Goal: Task Accomplishment & Management: Complete application form

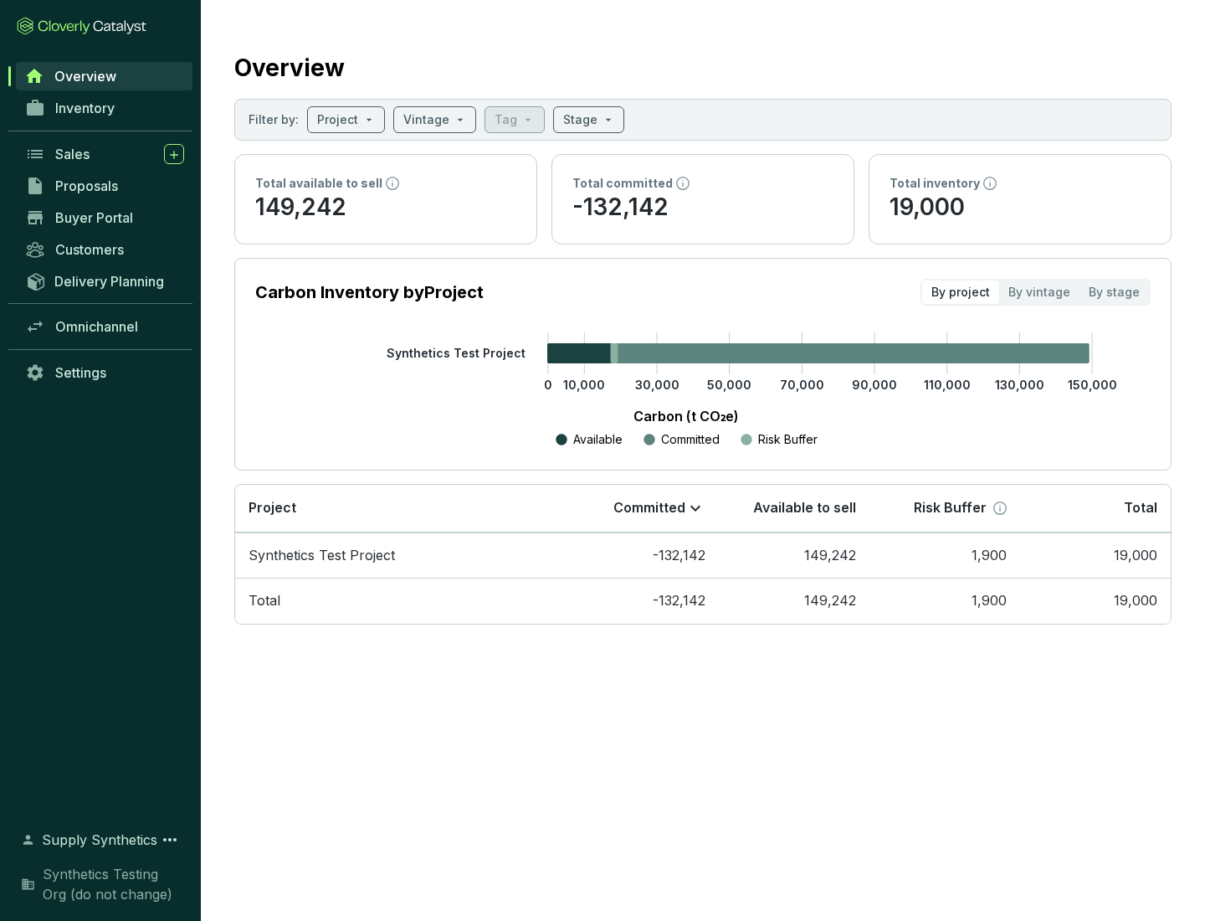
click at [105, 186] on span "Proposals" at bounding box center [86, 185] width 63 height 17
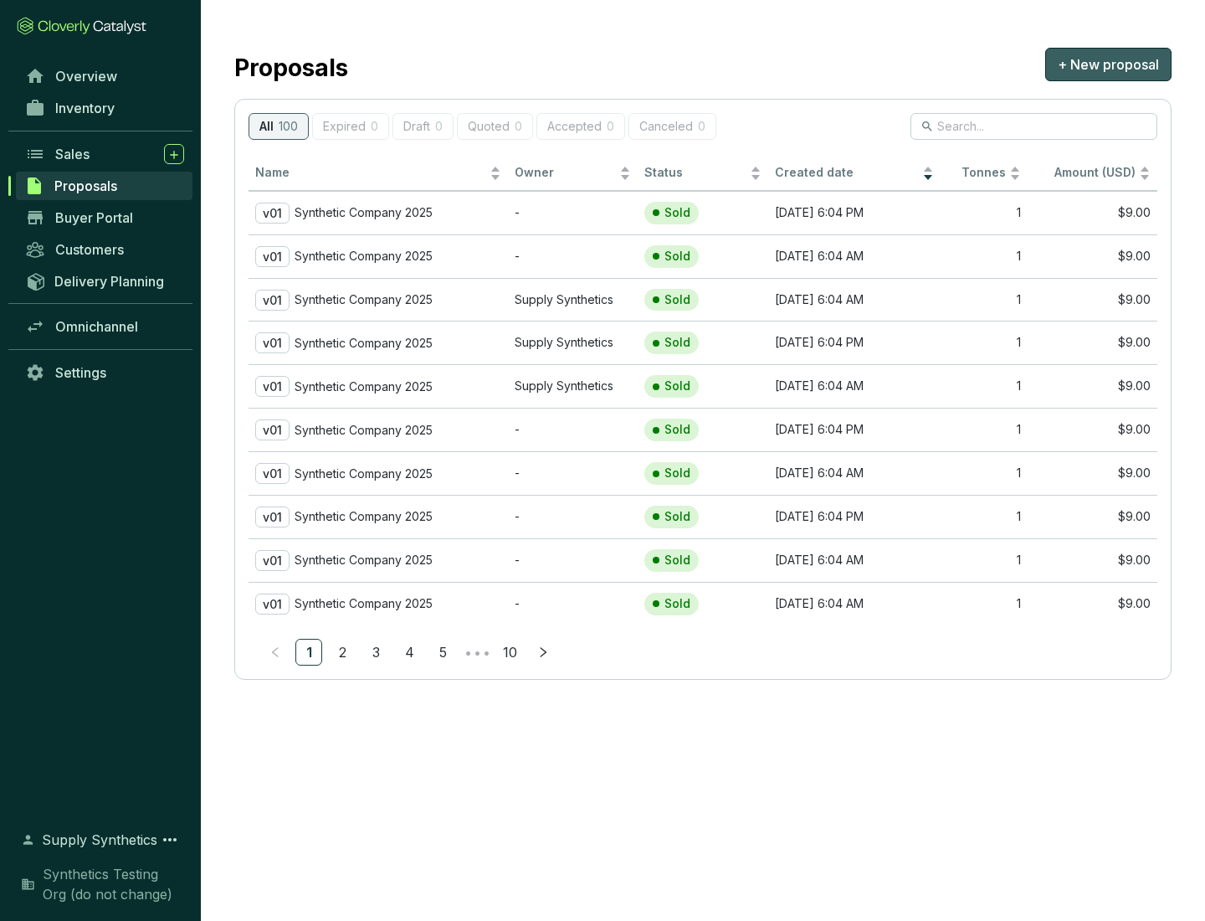
click at [1108, 64] on span "+ New proposal" at bounding box center [1108, 64] width 101 height 20
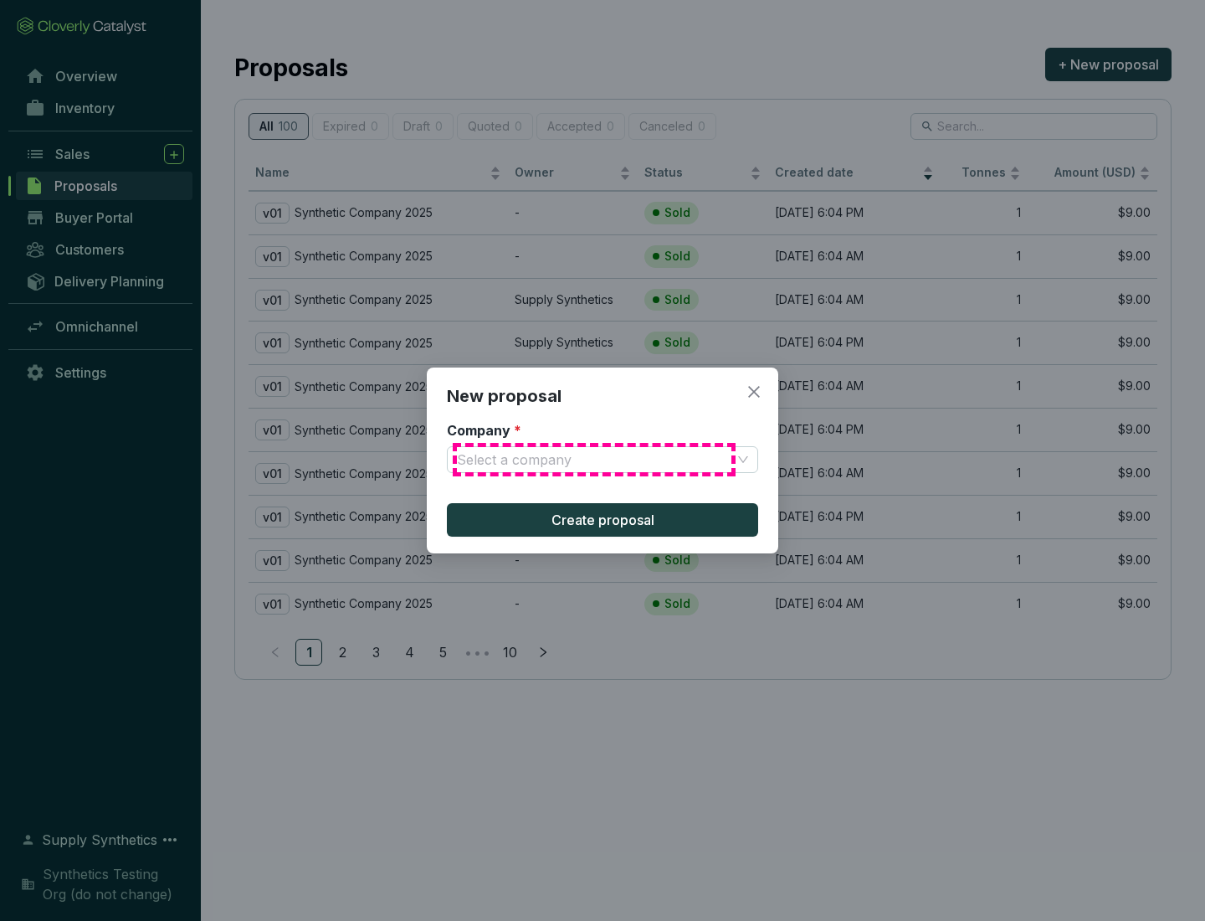
click at [594, 459] on input "Company *" at bounding box center [594, 459] width 275 height 25
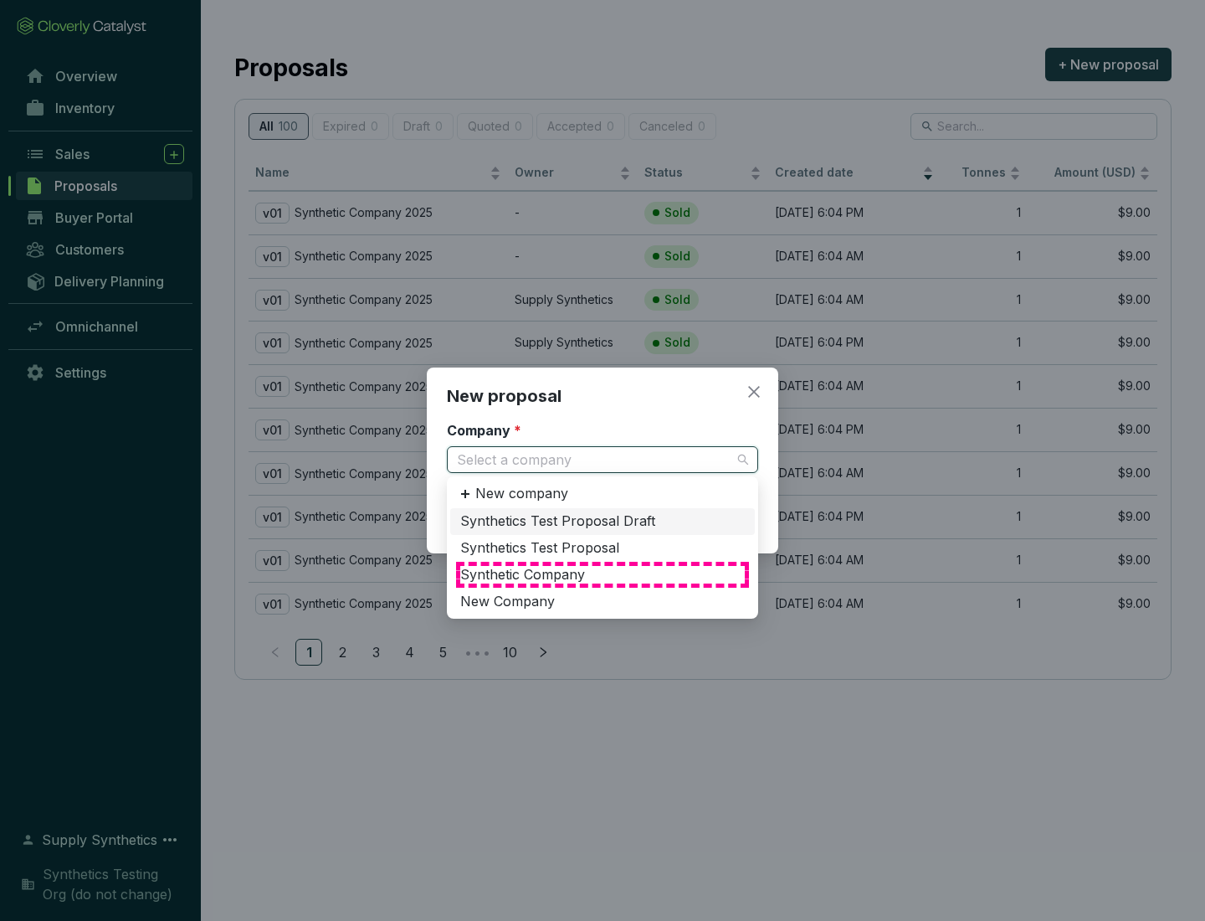
click at [603, 574] on div "Synthetic Company" at bounding box center [602, 575] width 285 height 18
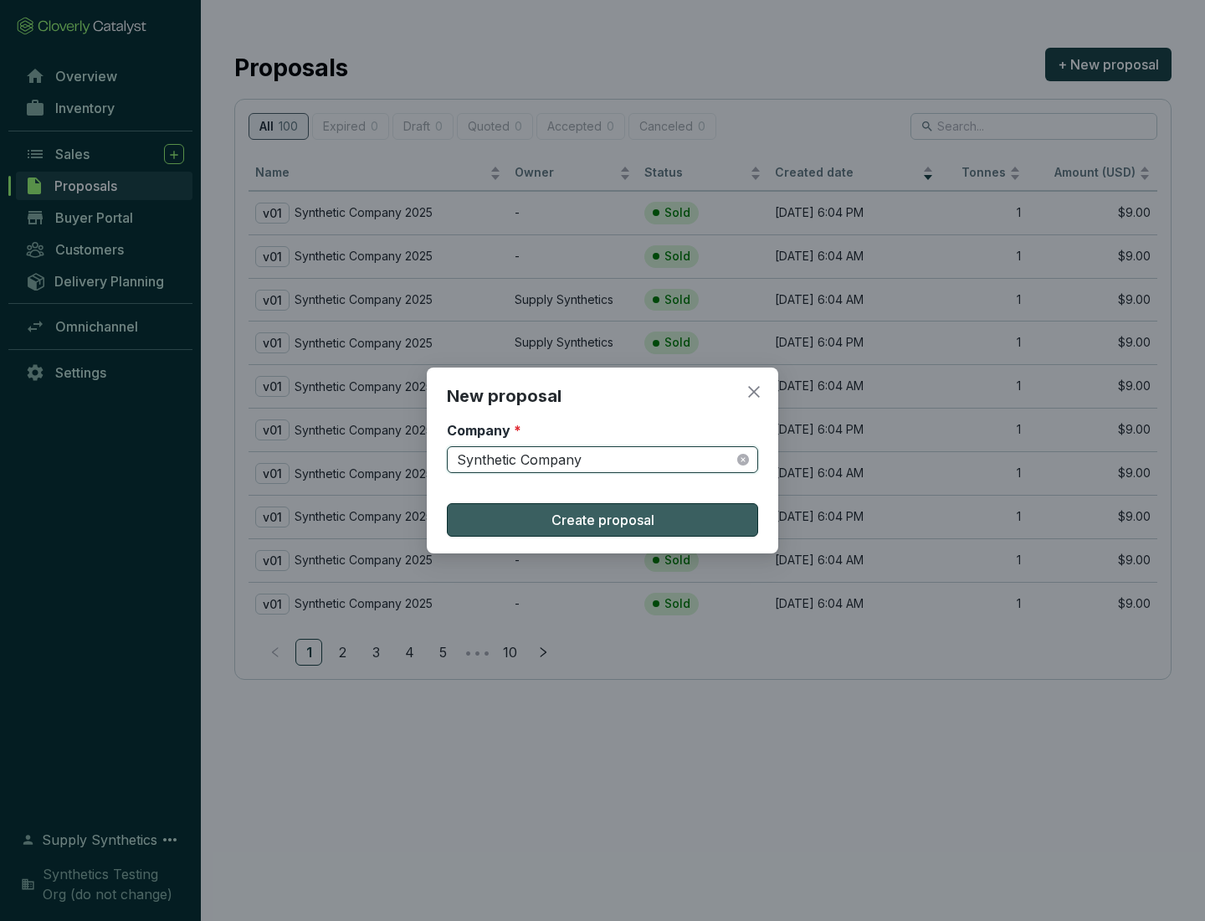
click at [603, 520] on span "Create proposal" at bounding box center [603, 520] width 103 height 20
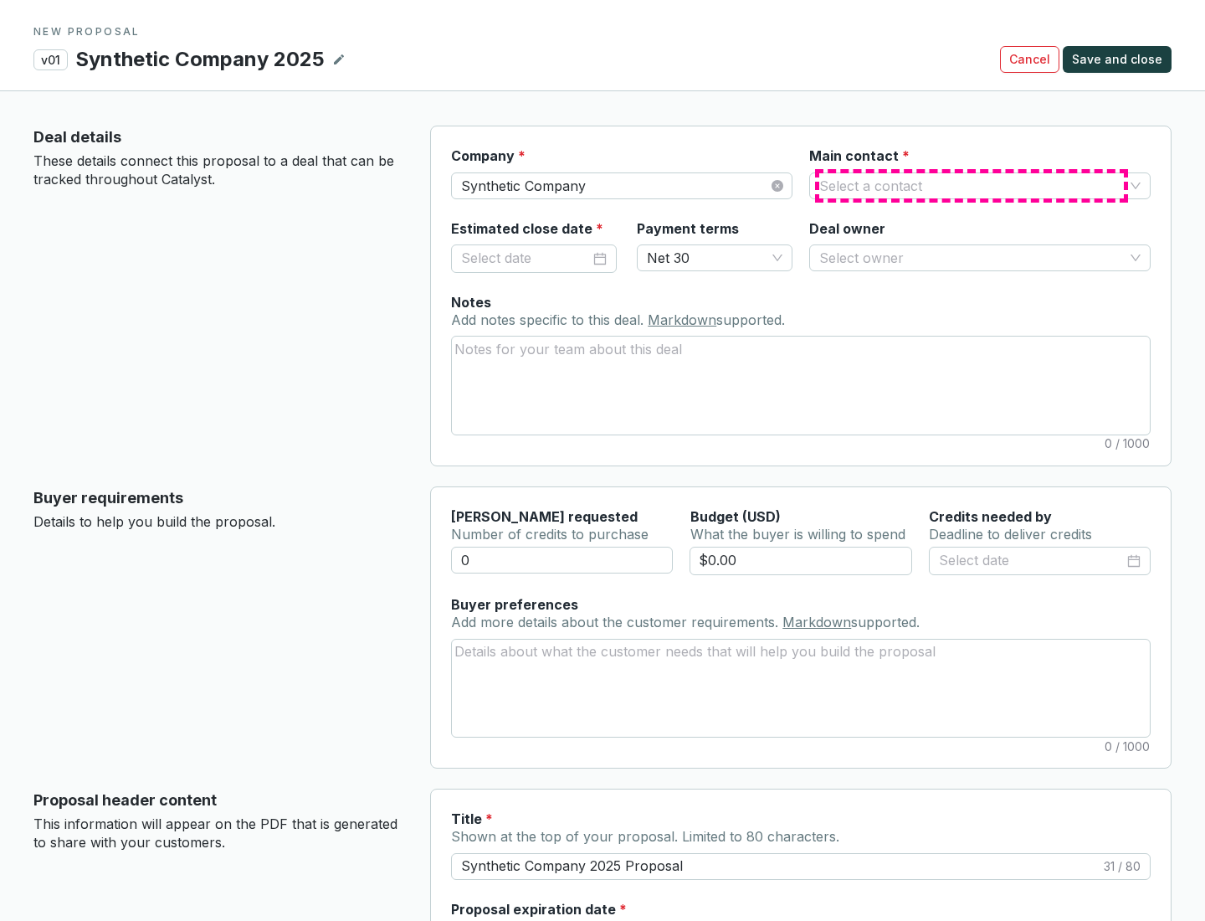
click at [972, 185] on input "Main contact *" at bounding box center [971, 185] width 305 height 25
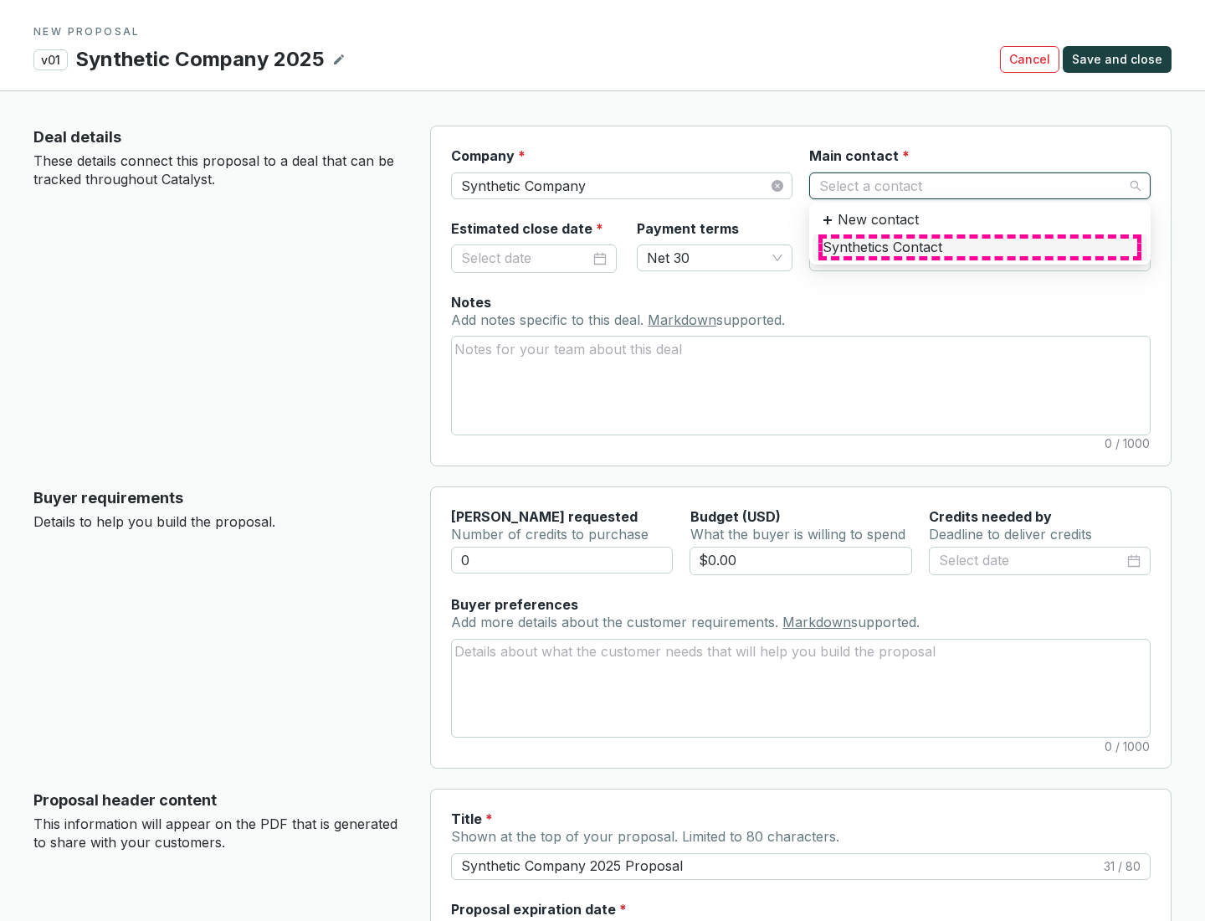
click at [979, 247] on div "Synthetics Contact" at bounding box center [980, 248] width 315 height 18
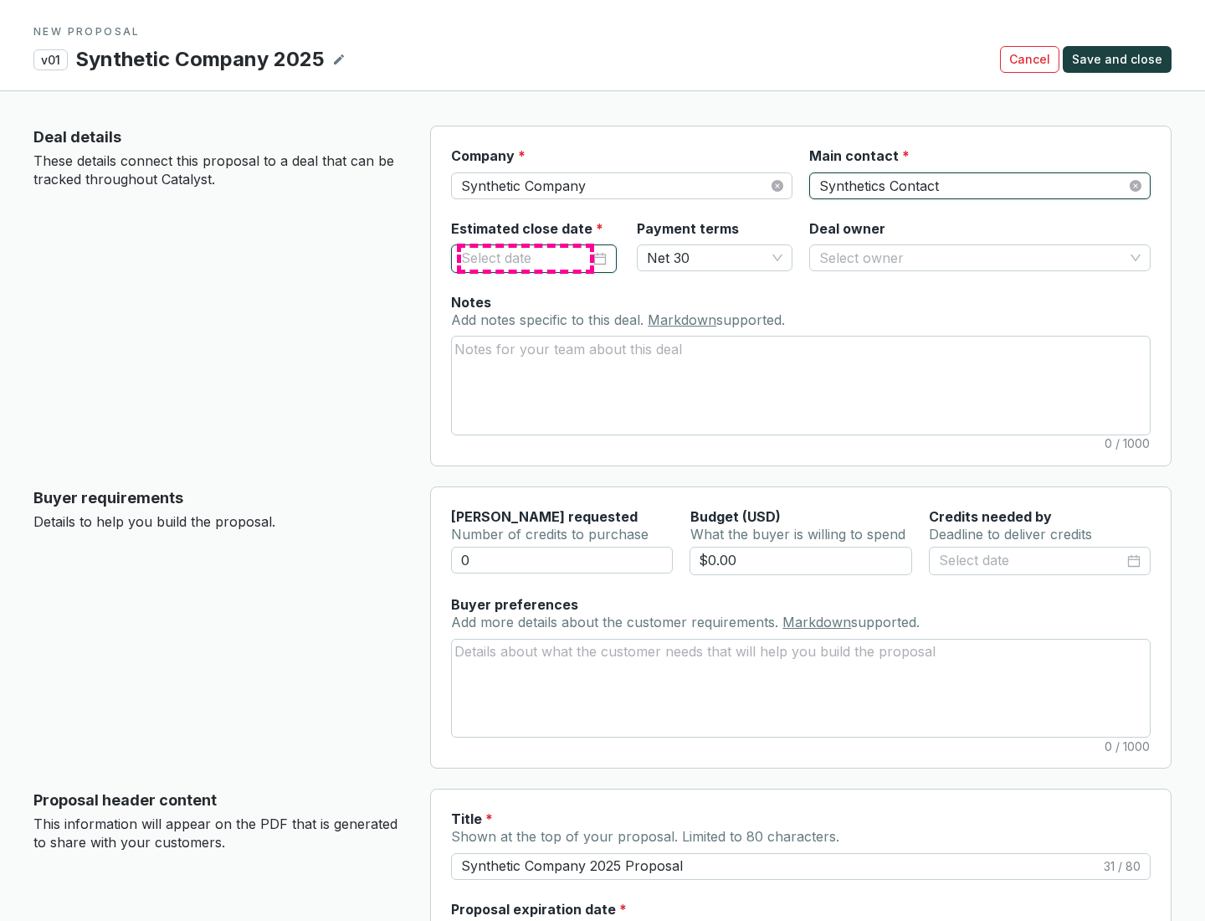
click at [526, 258] on input "Estimated close date *" at bounding box center [525, 259] width 129 height 22
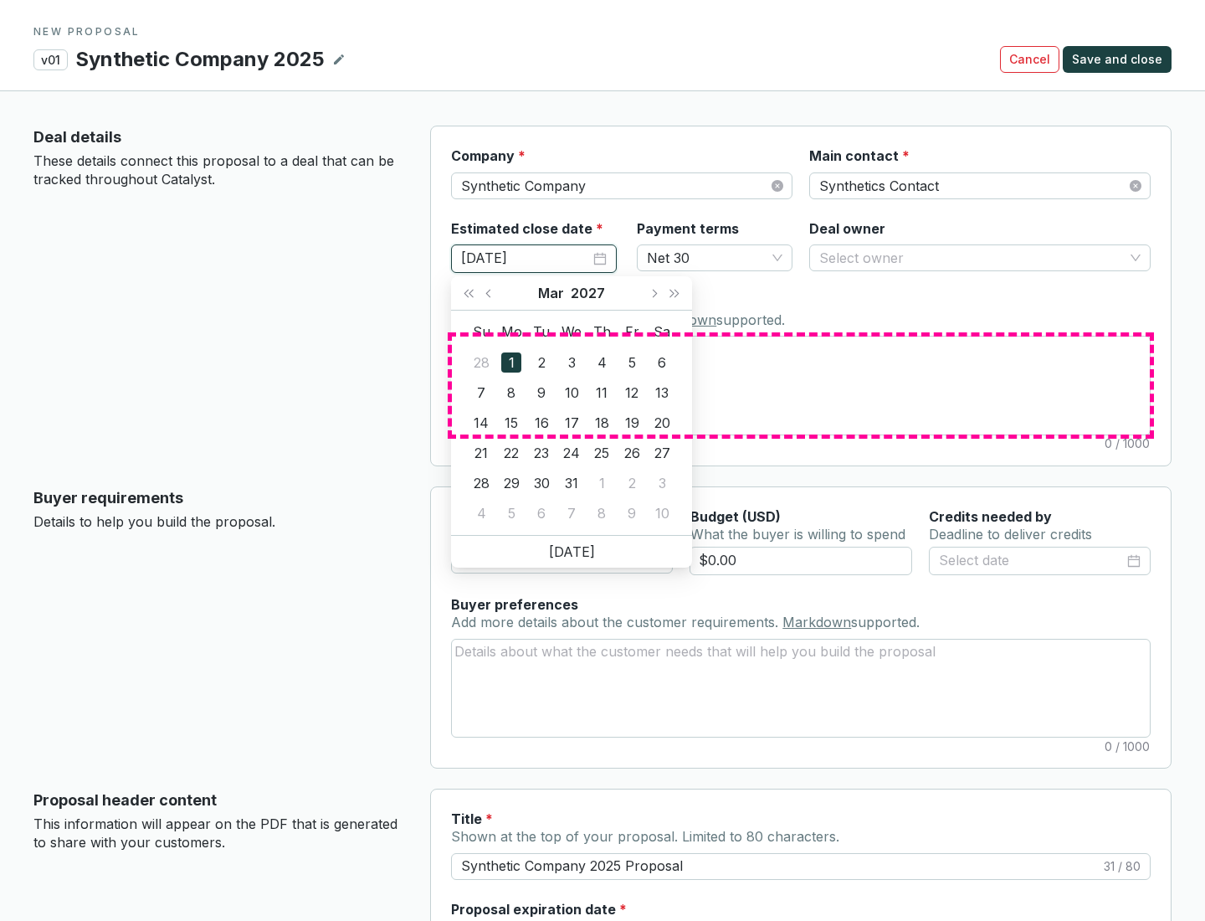
type input "[DATE]"
click at [801, 385] on textarea "Notes Add notes specific to this deal. Markdown supported." at bounding box center [801, 384] width 698 height 97
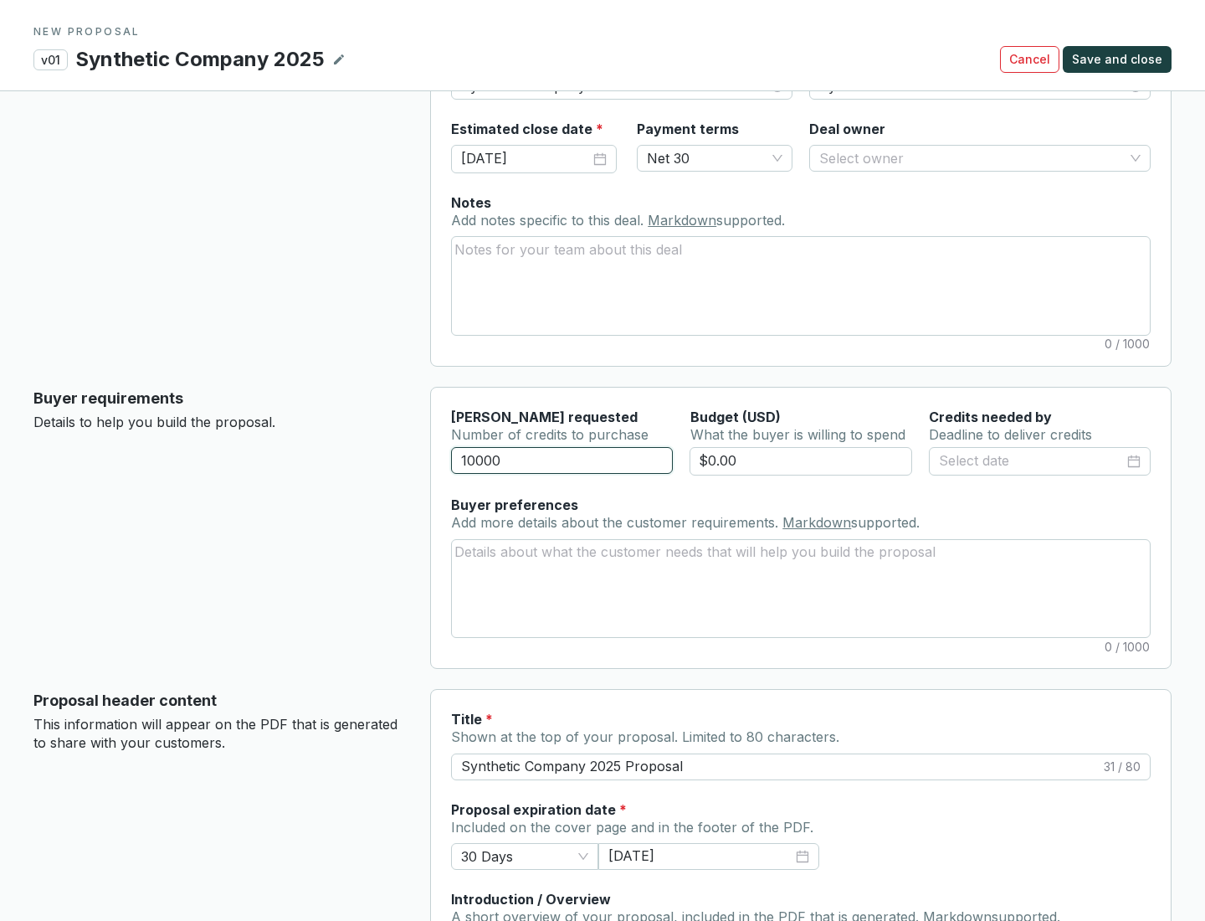
scroll to position [100, 0]
type input "10000"
type input "$0.00"
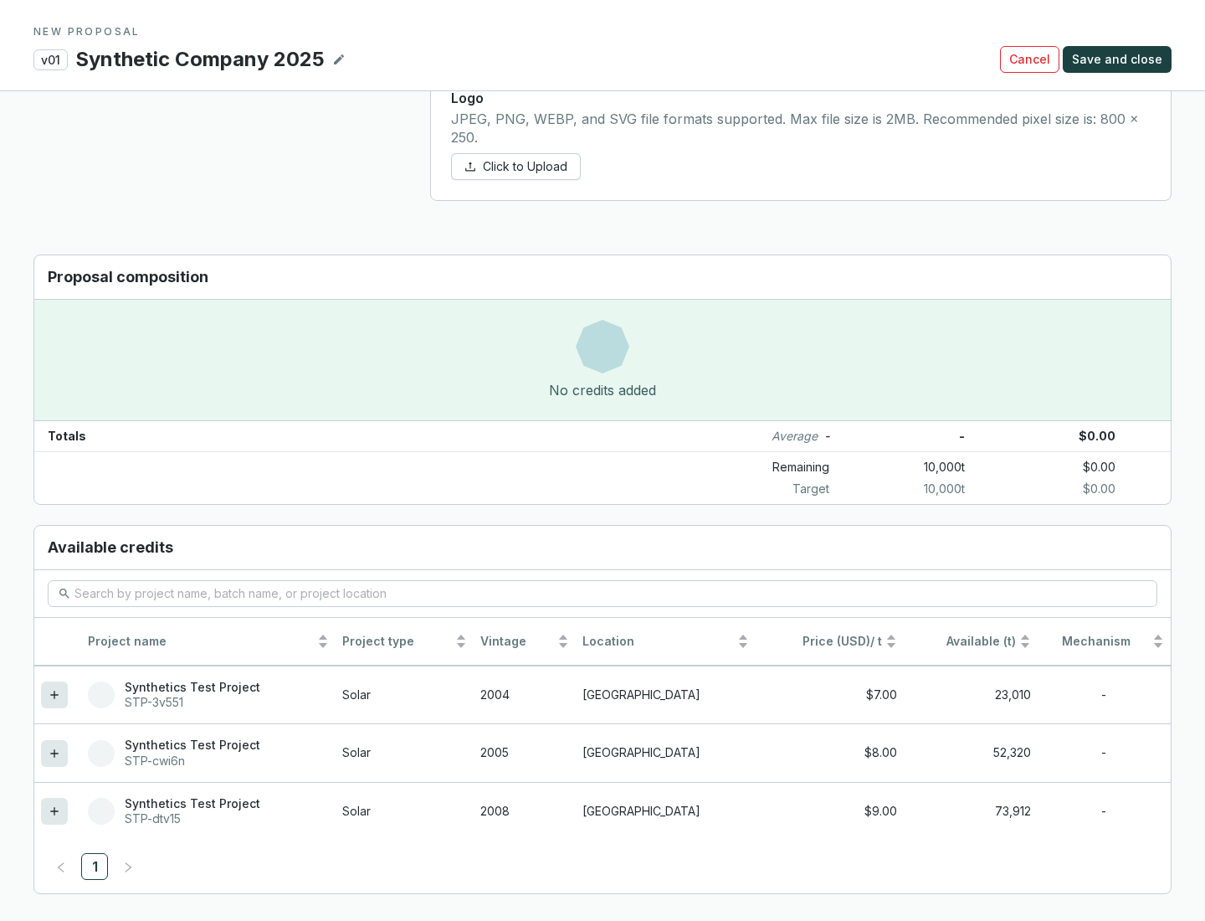
click at [54, 811] on icon at bounding box center [54, 811] width 8 height 8
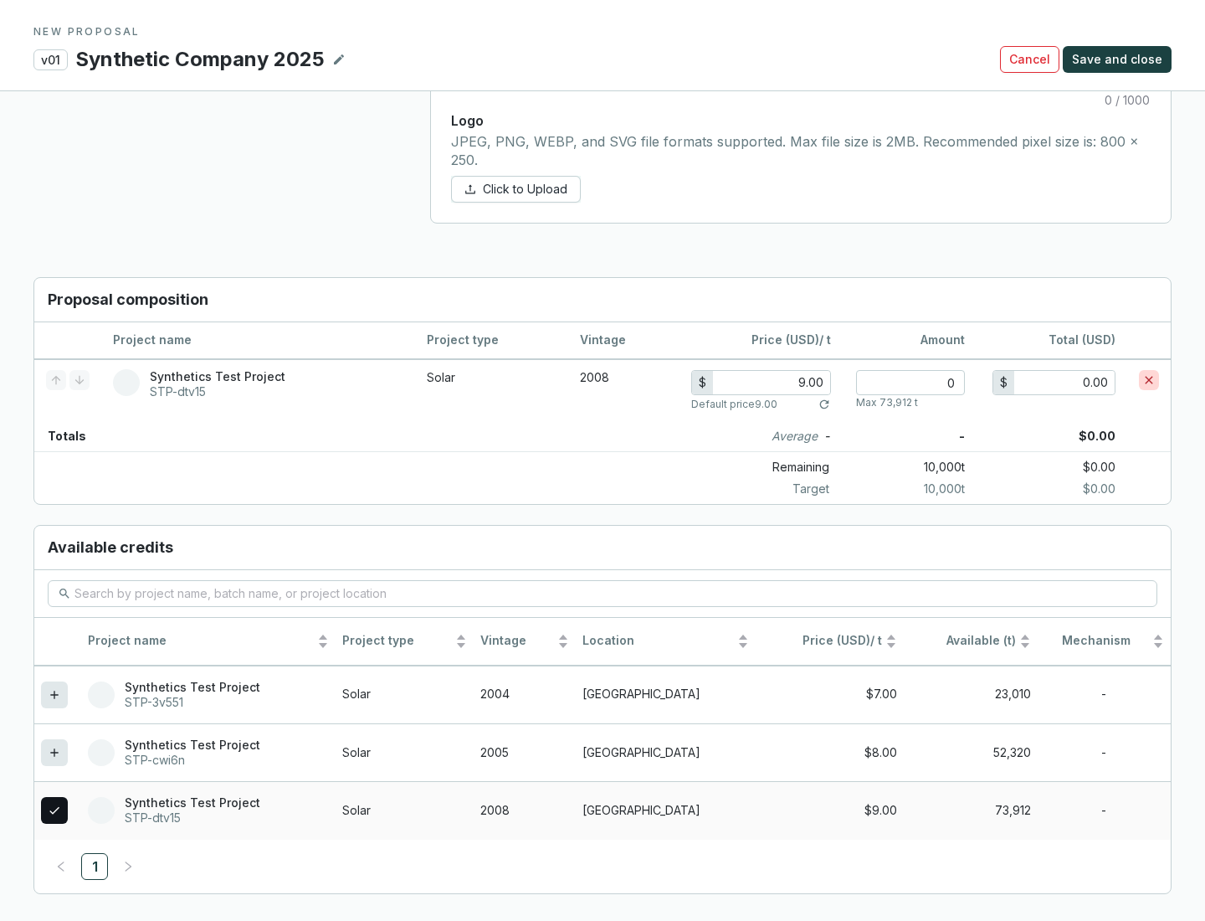
scroll to position [962, 0]
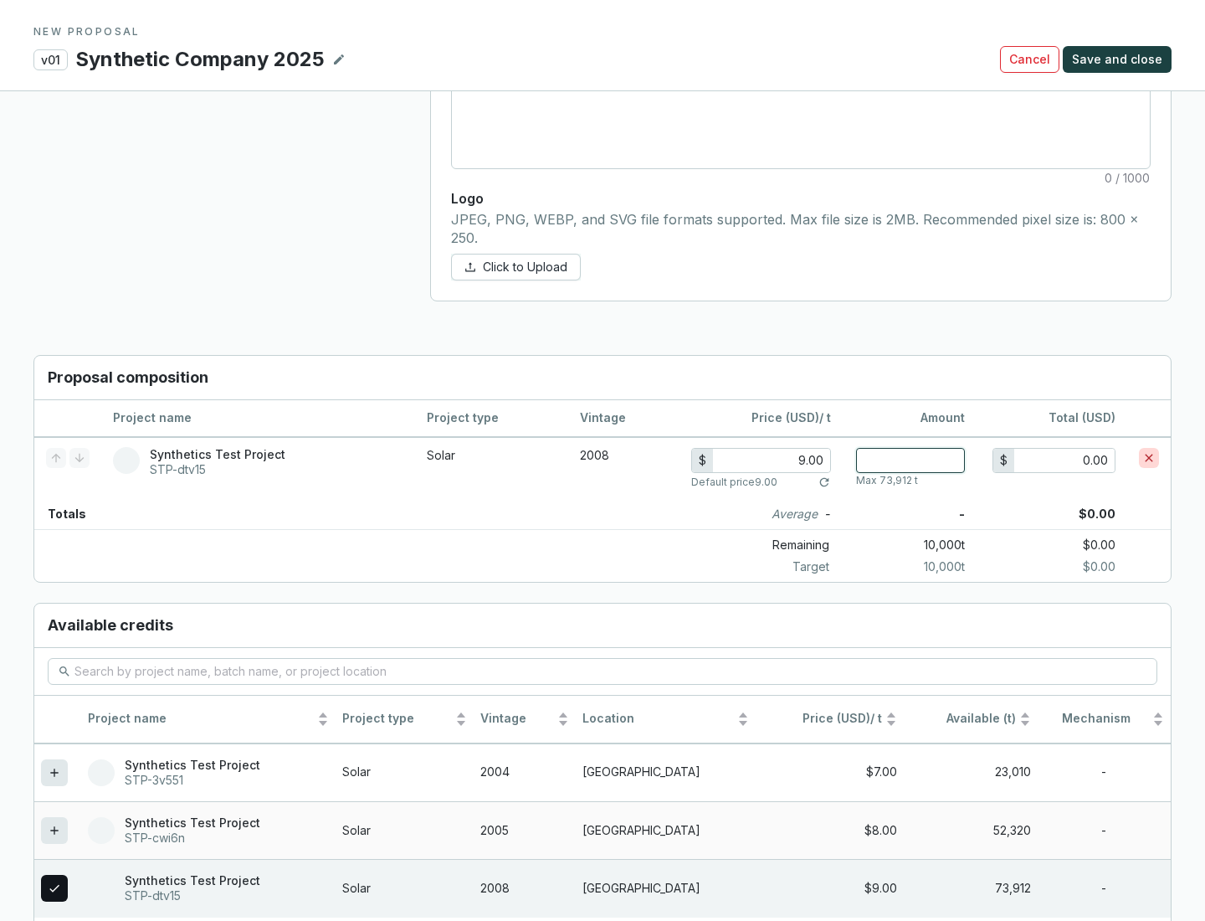
type input "1"
type input "9.00"
type input "1"
click at [1120, 59] on span "Save and close" at bounding box center [1117, 59] width 90 height 17
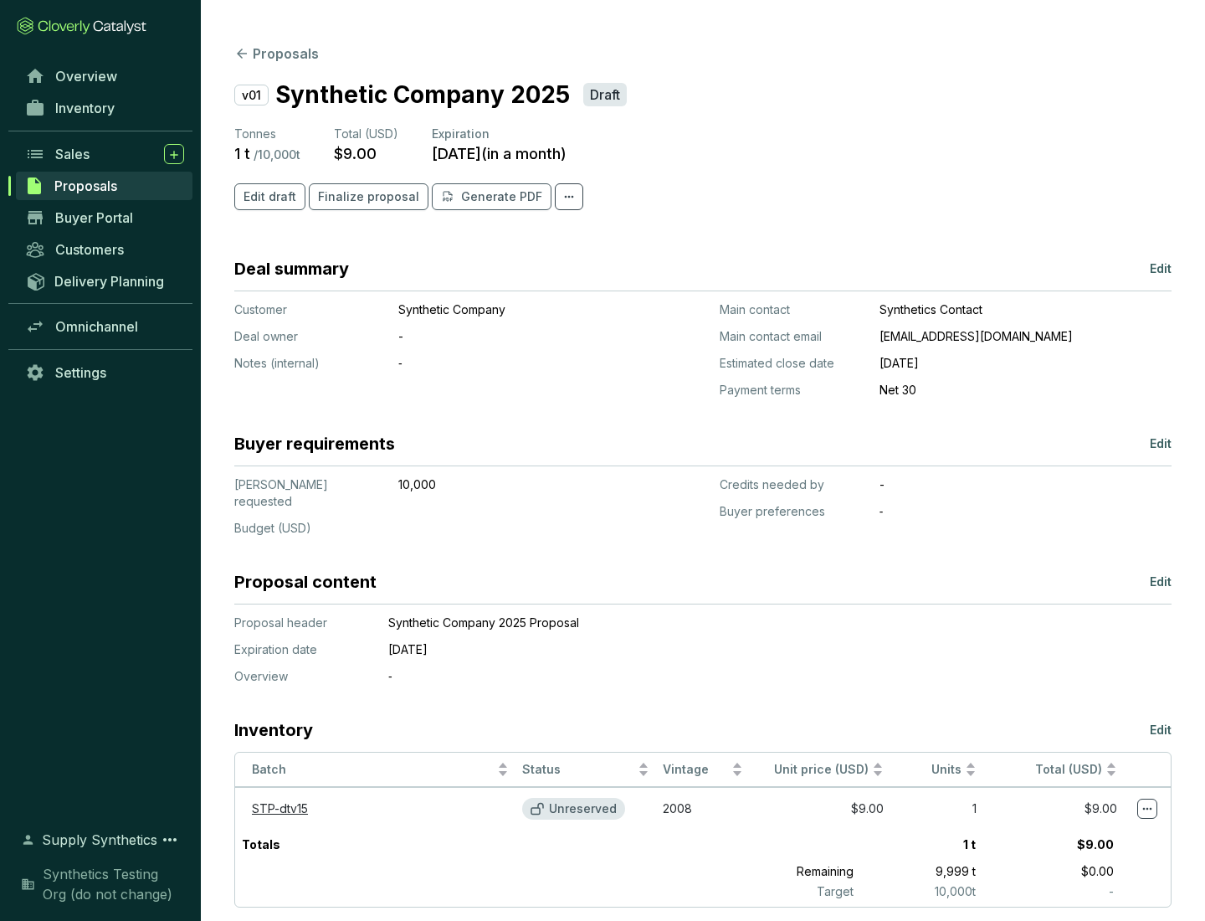
click at [363, 197] on span "Finalize proposal" at bounding box center [368, 196] width 101 height 17
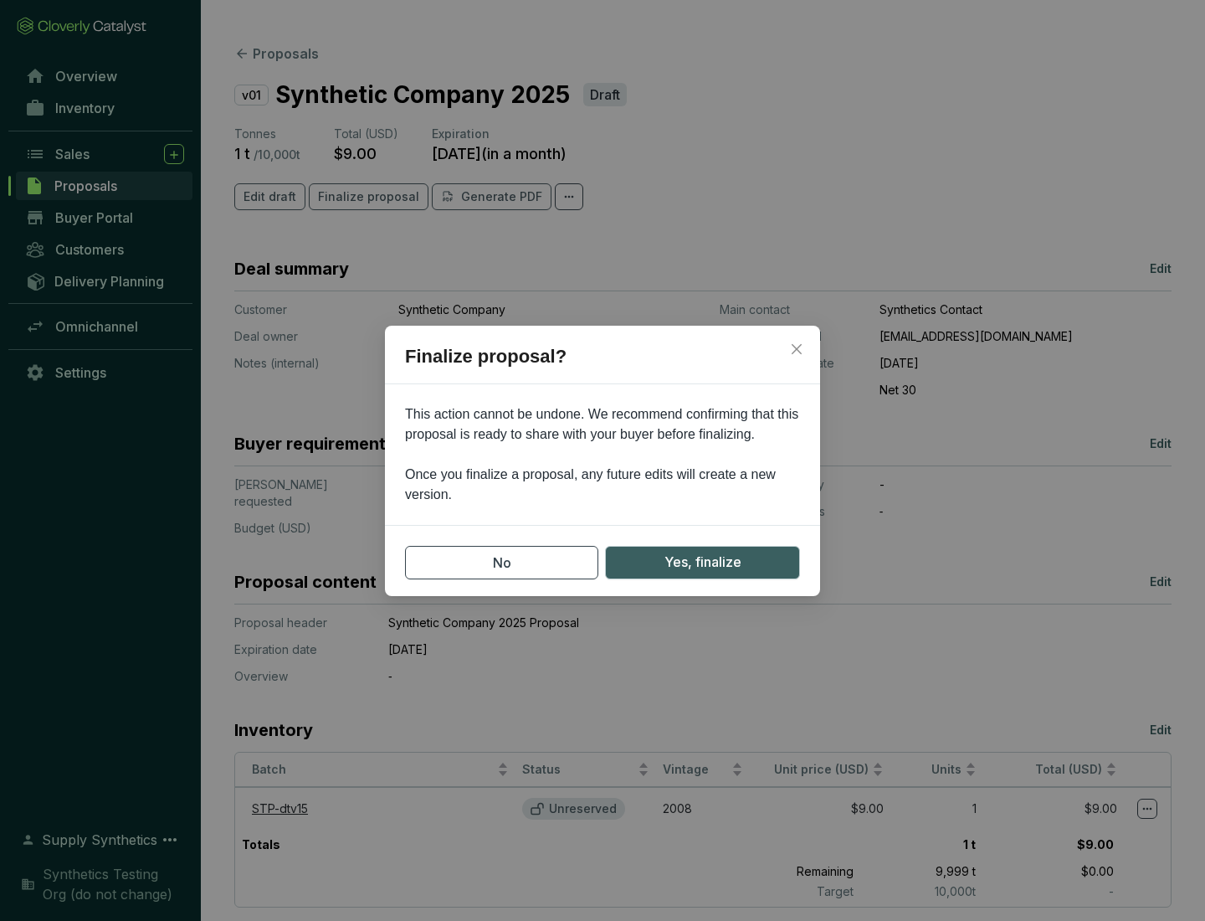
click at [702, 562] on span "Yes, finalize" at bounding box center [703, 562] width 77 height 21
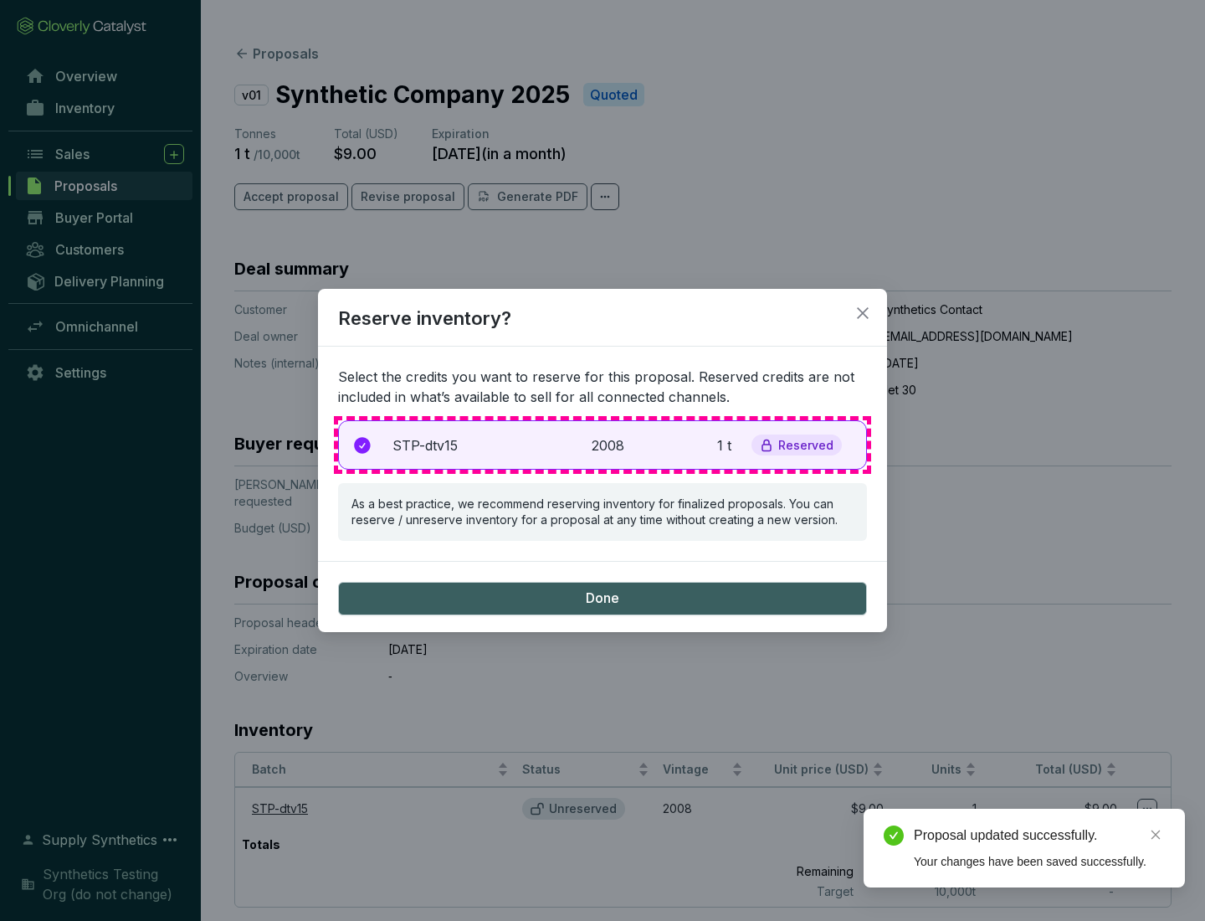
click at [603, 444] on p "2008" at bounding box center [610, 445] width 37 height 20
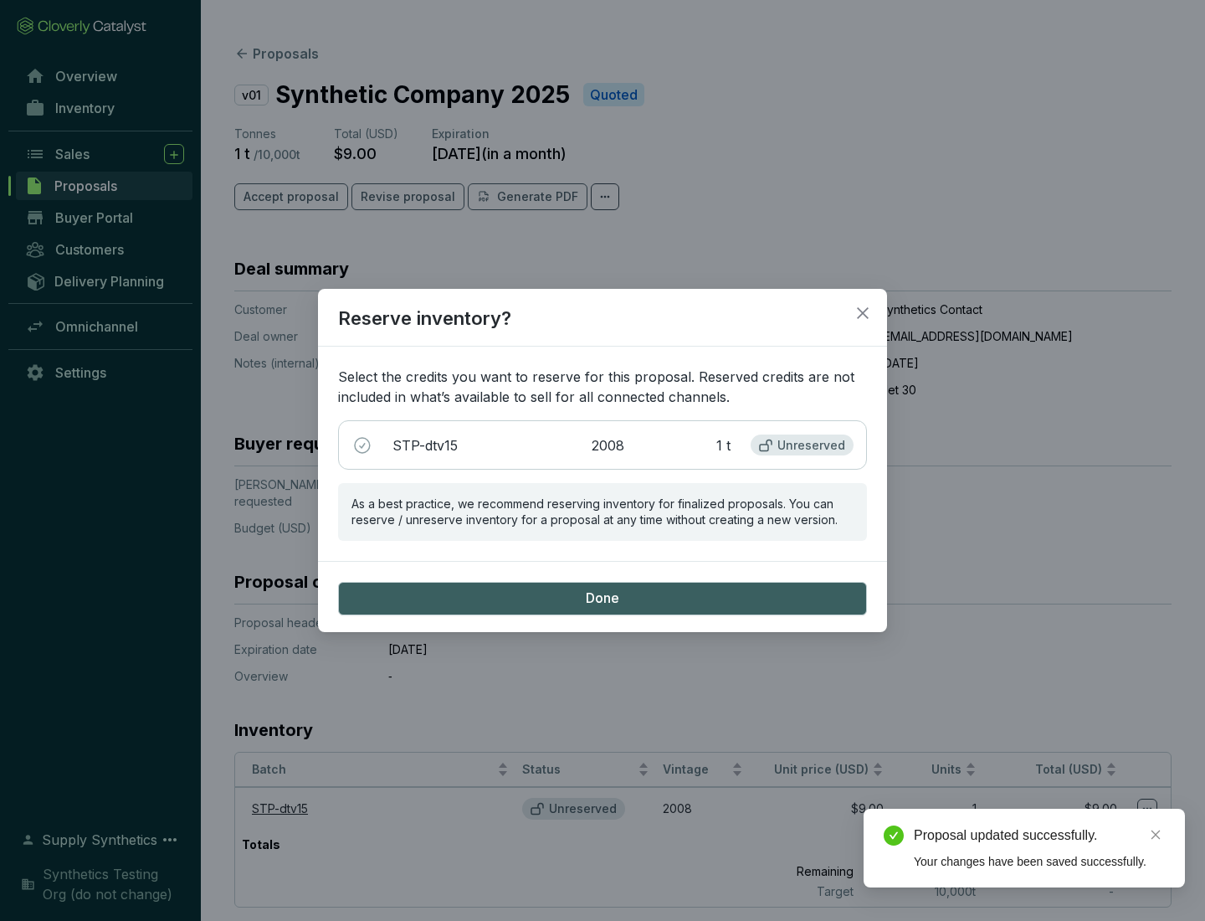
click at [603, 598] on span "Done" at bounding box center [602, 598] width 33 height 18
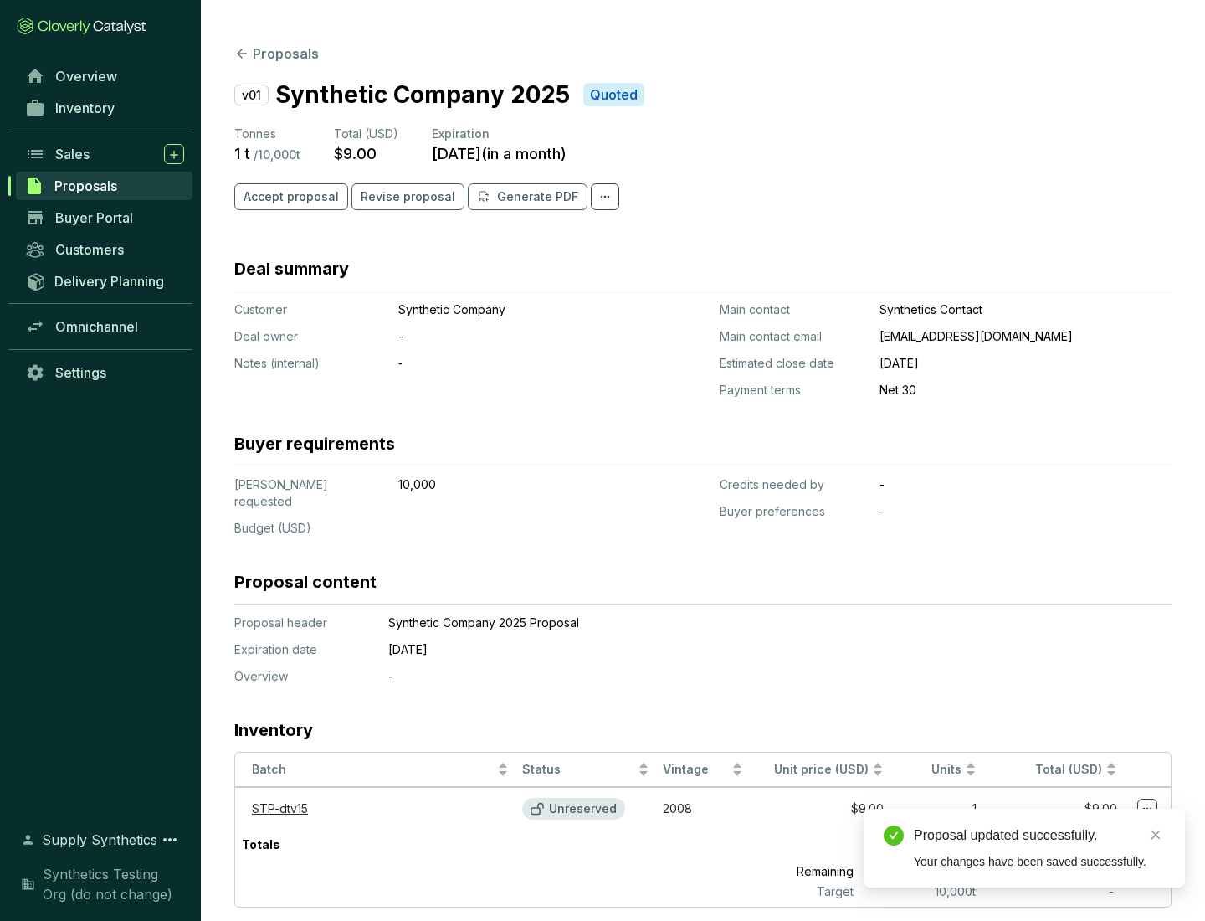
click at [1039, 835] on div "Proposal updated successfully." at bounding box center [1039, 835] width 251 height 20
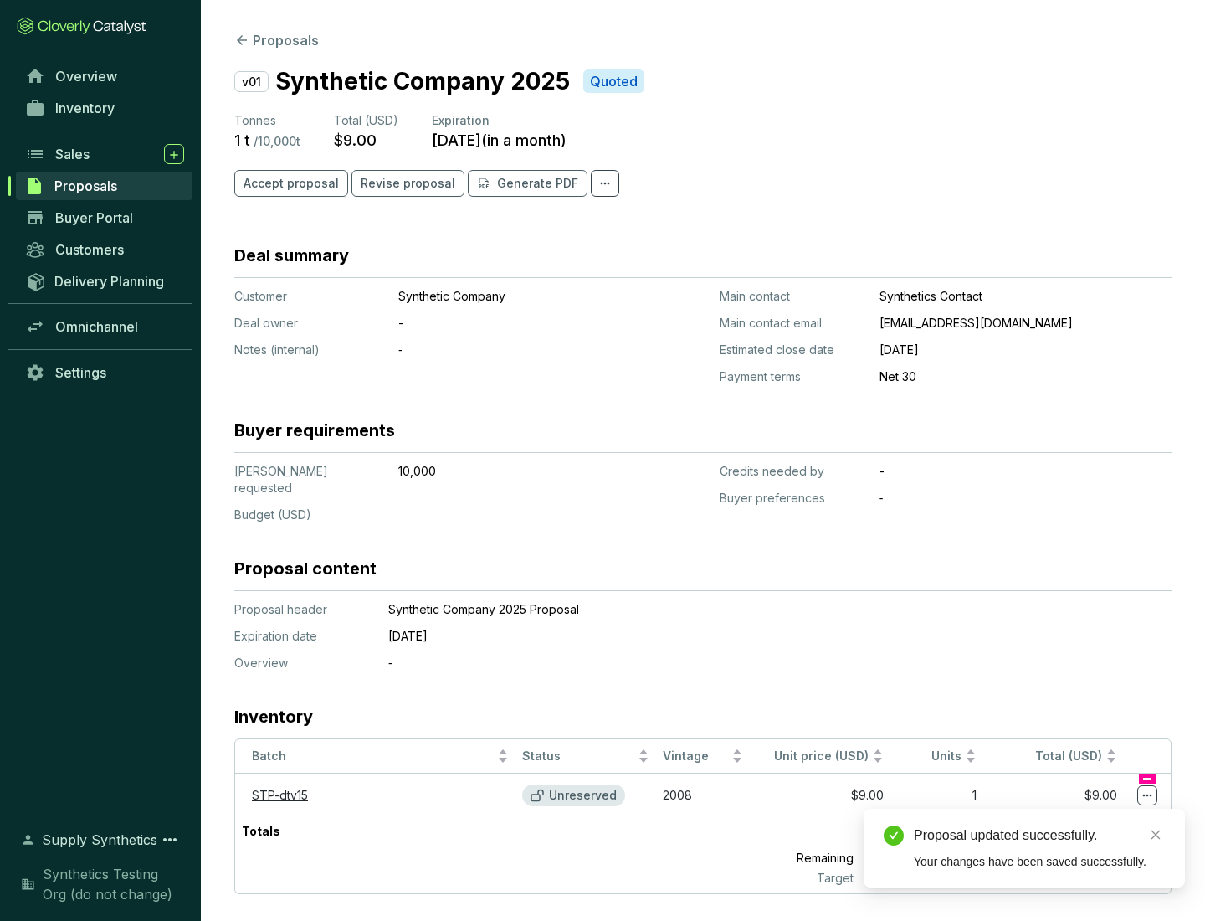
click at [1147, 794] on icon at bounding box center [1147, 795] width 9 height 3
click at [1096, 816] on div "Proposal updated successfully. Your changes have been saved successfully." at bounding box center [1024, 847] width 321 height 79
click at [1039, 835] on div "Proposal updated successfully." at bounding box center [1039, 835] width 251 height 20
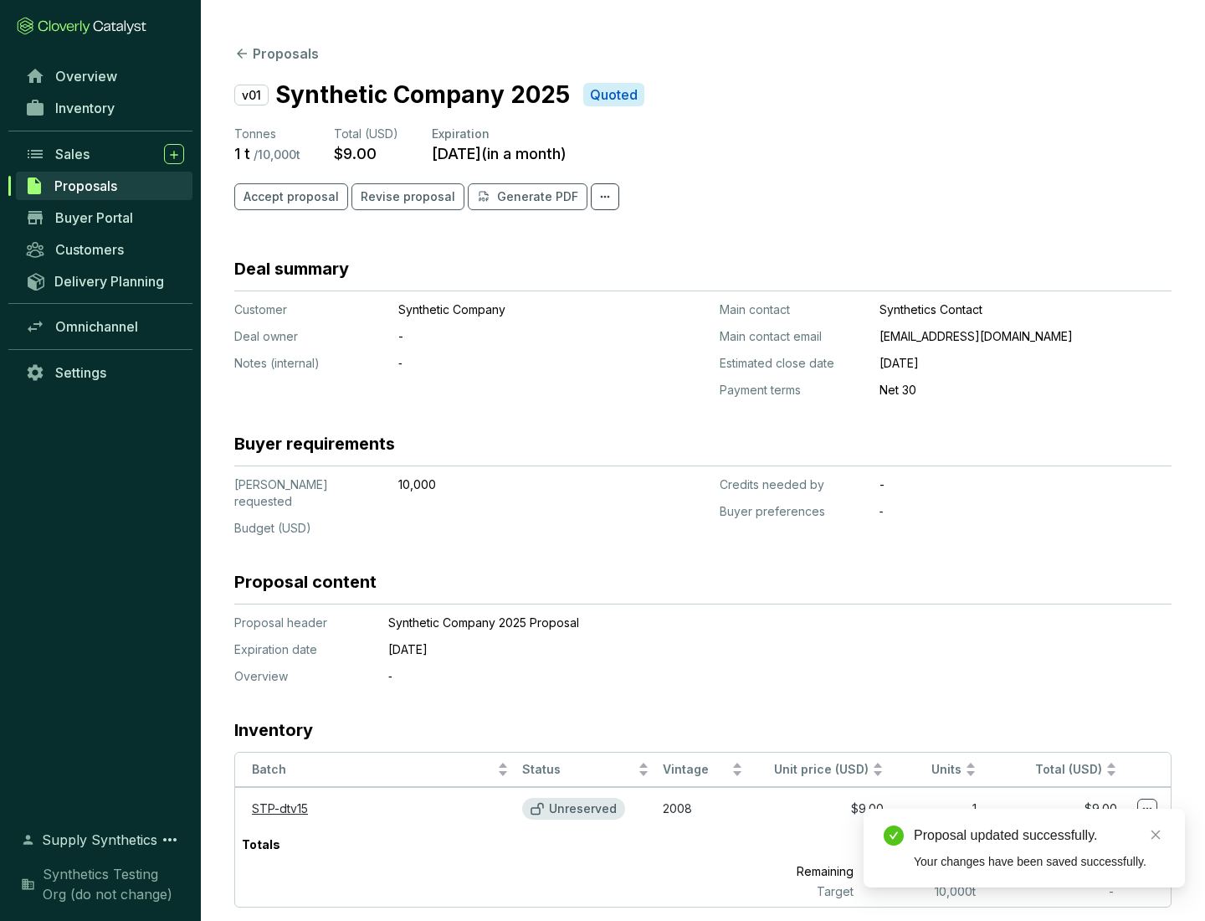
click at [289, 197] on span "Accept proposal" at bounding box center [291, 196] width 95 height 17
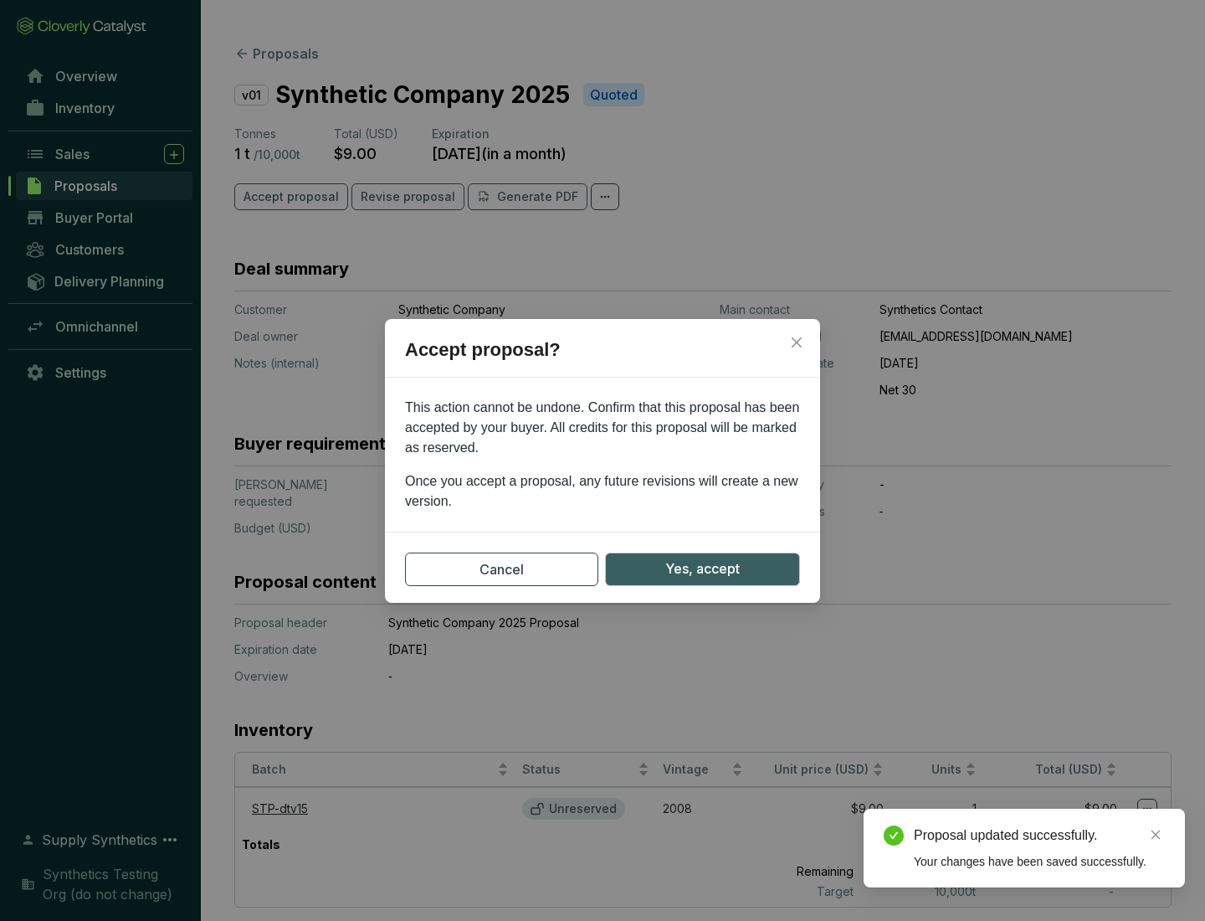
click at [702, 568] on span "Yes, accept" at bounding box center [702, 568] width 74 height 21
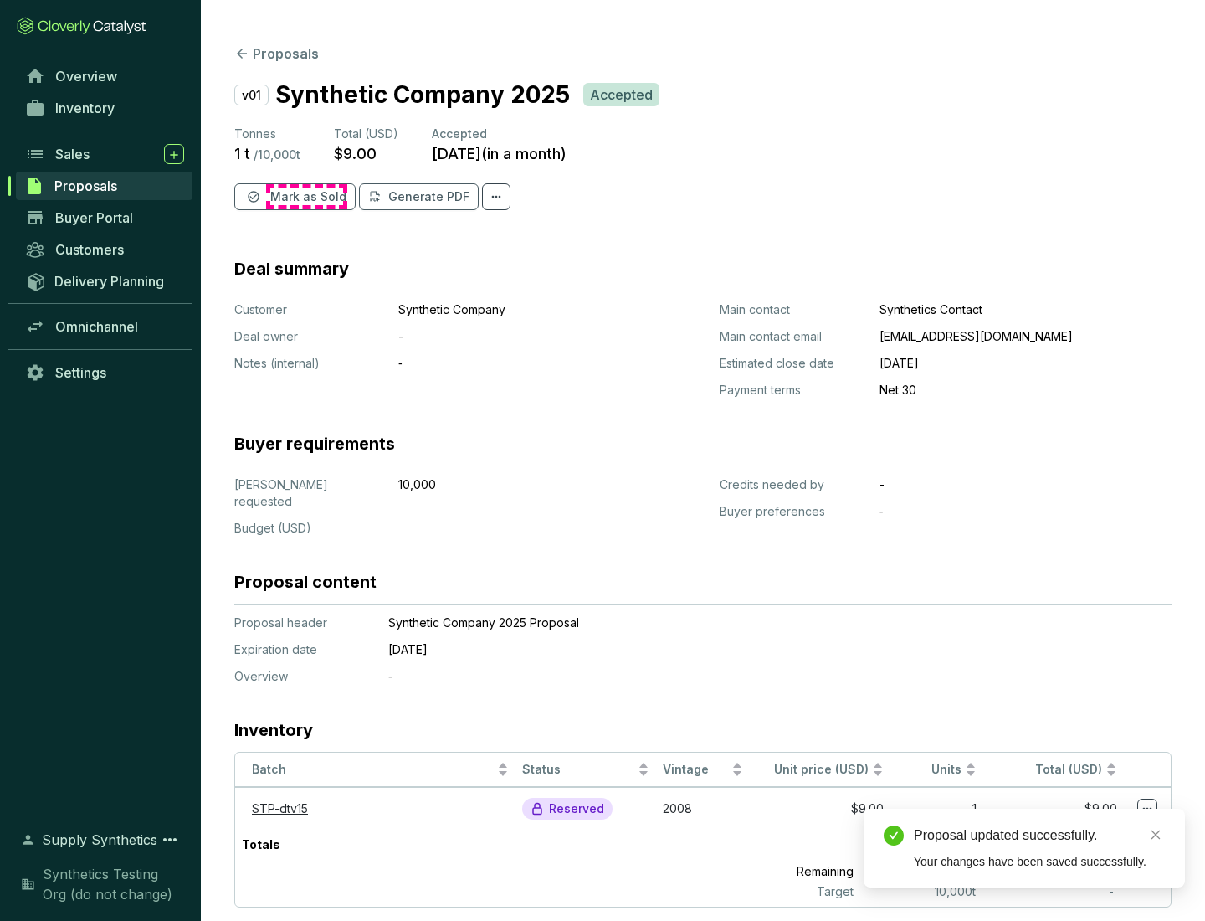
click at [306, 197] on span "Mark as Sold" at bounding box center [308, 196] width 76 height 17
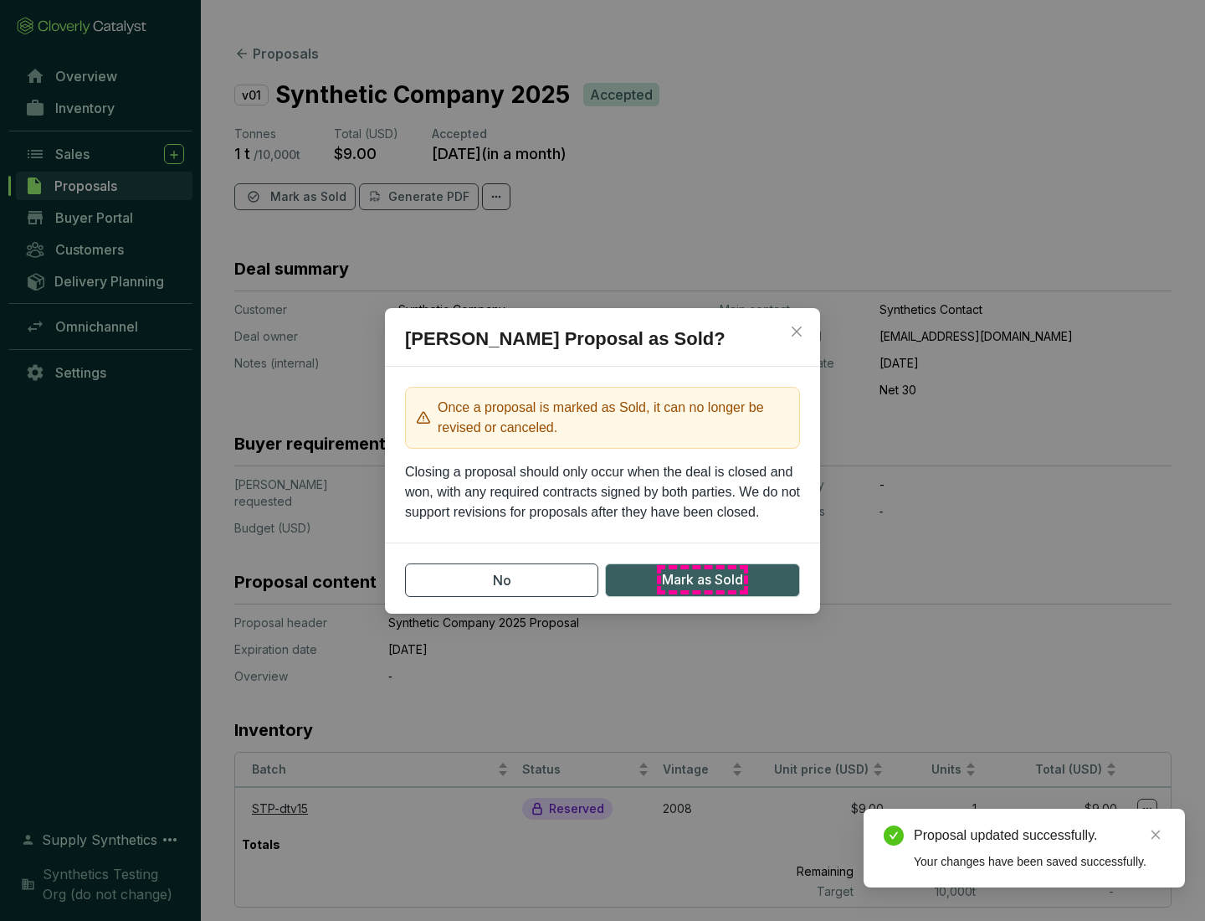
click at [702, 579] on span "Mark as Sold" at bounding box center [702, 579] width 81 height 21
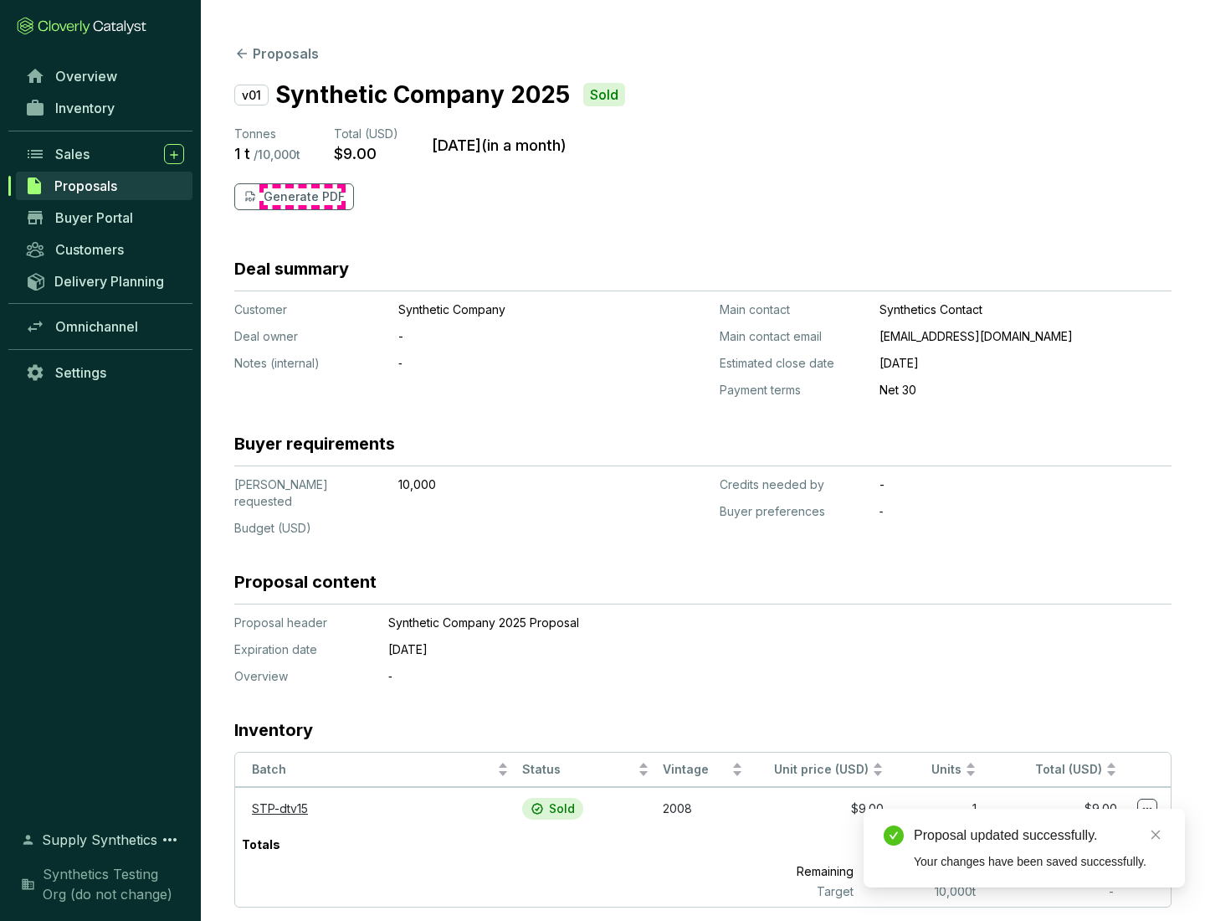
click at [302, 197] on p "Generate PDF" at bounding box center [304, 196] width 81 height 17
click at [1039, 835] on div "Proposal updated successfully." at bounding box center [1039, 835] width 251 height 20
